Goal: Find specific page/section: Find specific page/section

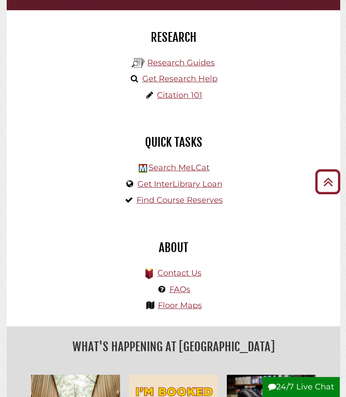
scroll to position [44, 0]
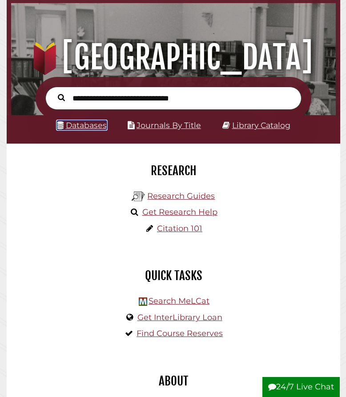
click at [87, 128] on link "Databases" at bounding box center [82, 125] width 50 height 9
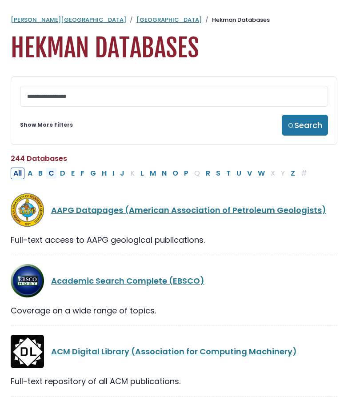
click at [51, 173] on button "C" at bounding box center [51, 174] width 11 height 12
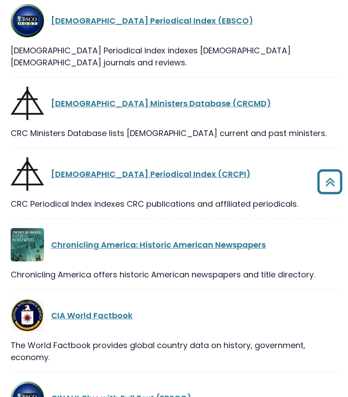
scroll to position [1313, 0]
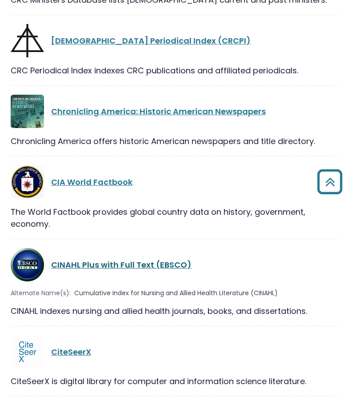
click at [102, 259] on link "CINAHL Plus with Full Text (EBSCO)" at bounding box center [121, 264] width 141 height 11
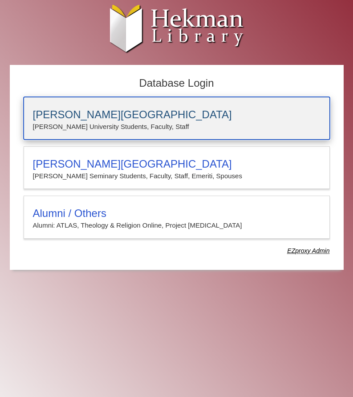
click at [101, 125] on p "Calvin University Students, Faculty, Staff" at bounding box center [176, 127] width 287 height 12
